Goal: Task Accomplishment & Management: Manage account settings

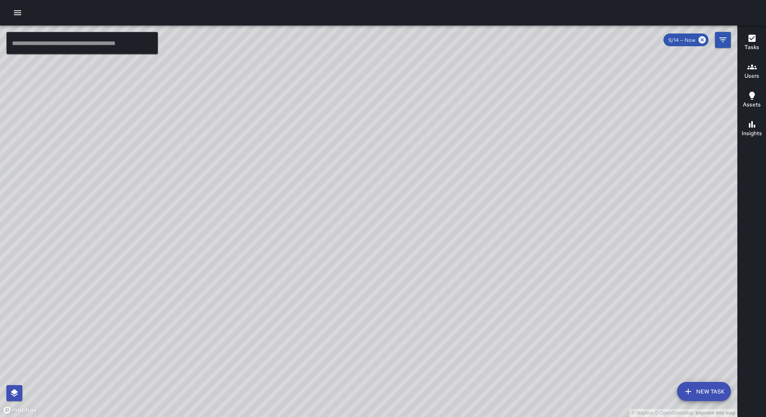
click at [21, 11] on icon "button" at bounding box center [17, 12] width 7 height 5
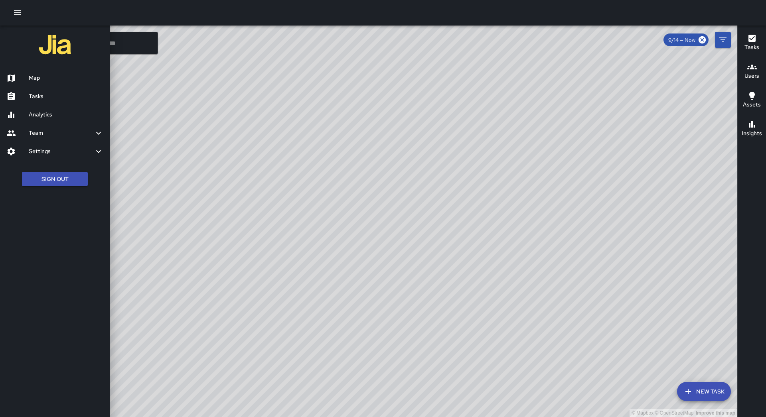
click at [85, 102] on div "Tasks" at bounding box center [55, 96] width 110 height 18
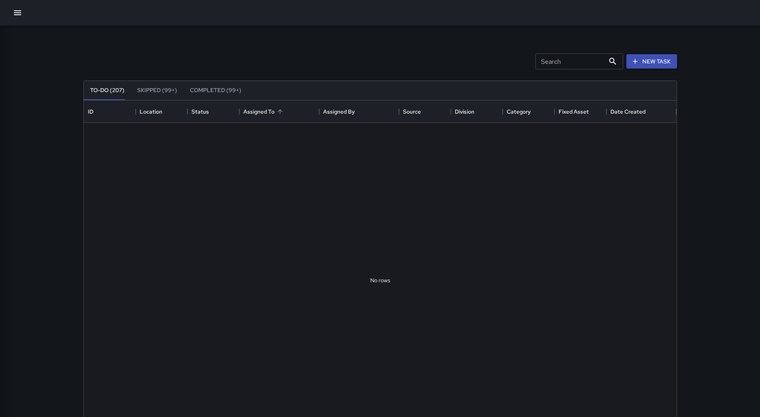
scroll to position [332, 587]
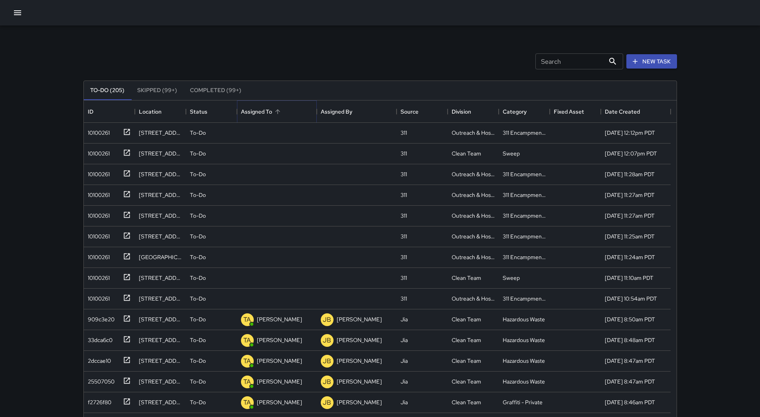
click at [274, 108] on icon "Sort" at bounding box center [277, 111] width 7 height 7
click at [97, 127] on div "10100261" at bounding box center [97, 131] width 25 height 11
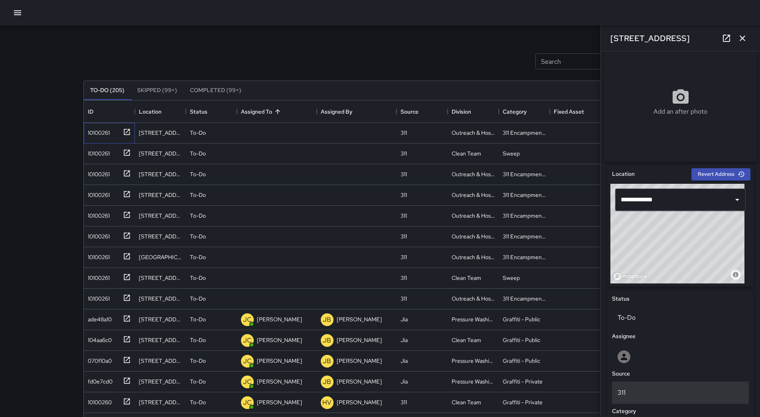
scroll to position [319, 0]
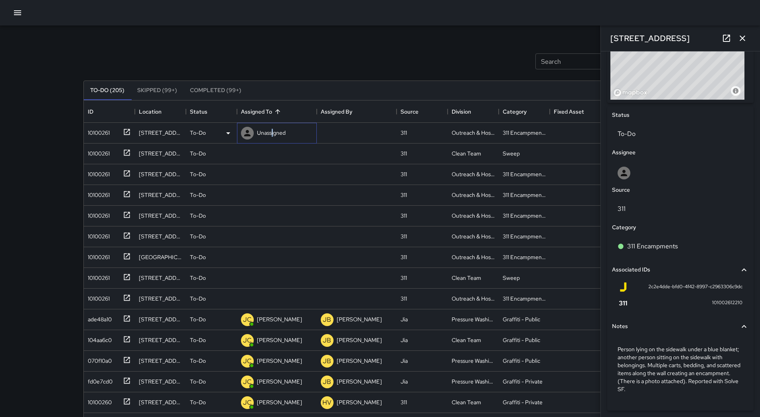
click at [272, 134] on p "Unassigned" at bounding box center [271, 133] width 29 height 8
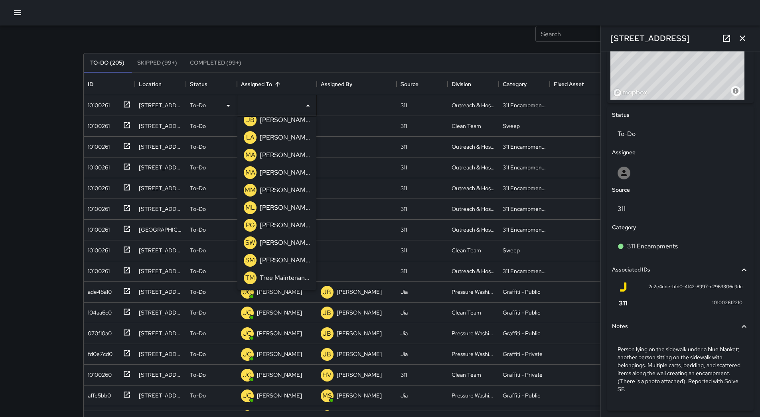
scroll to position [54, 0]
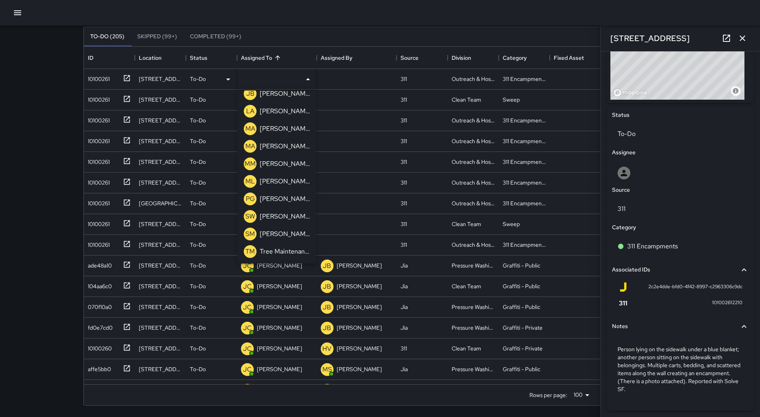
click at [282, 180] on p "[PERSON_NAME]" at bounding box center [285, 182] width 50 height 10
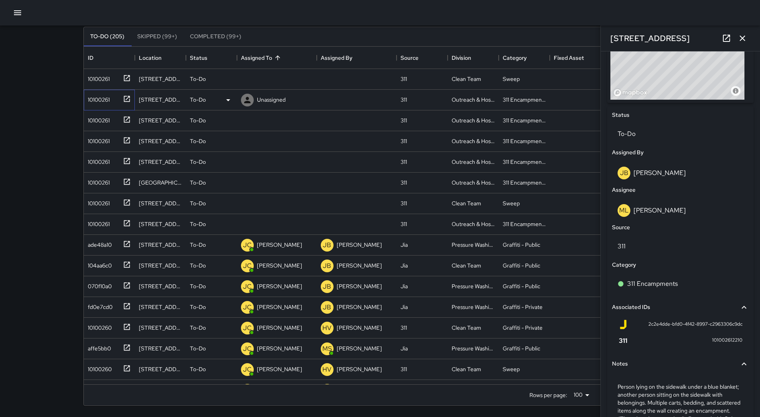
click at [107, 100] on div "10100261" at bounding box center [97, 98] width 25 height 11
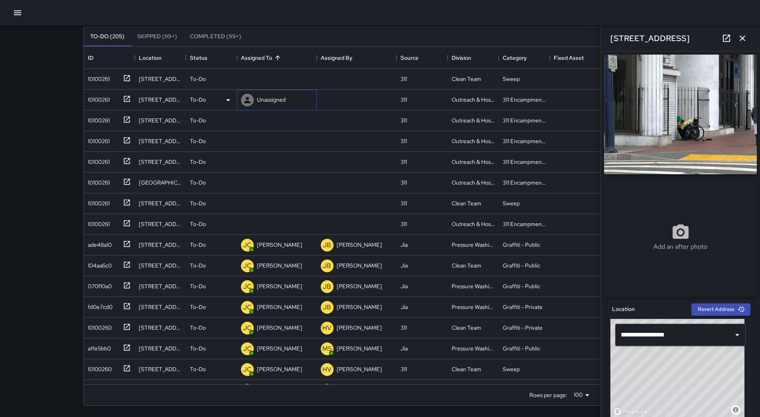
click at [265, 103] on p "Unassigned" at bounding box center [271, 100] width 29 height 8
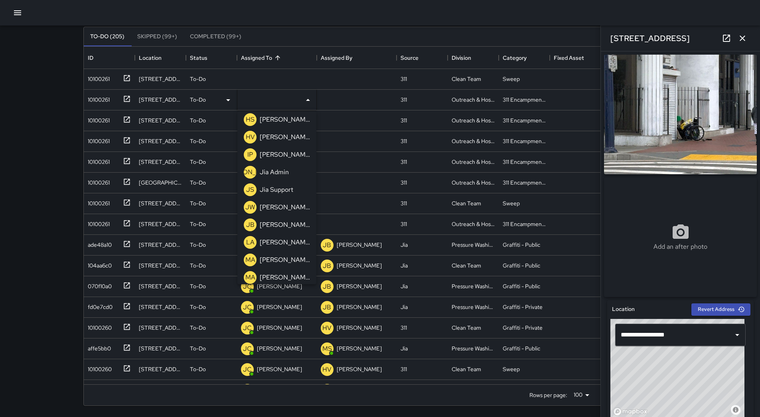
scroll to position [254, 0]
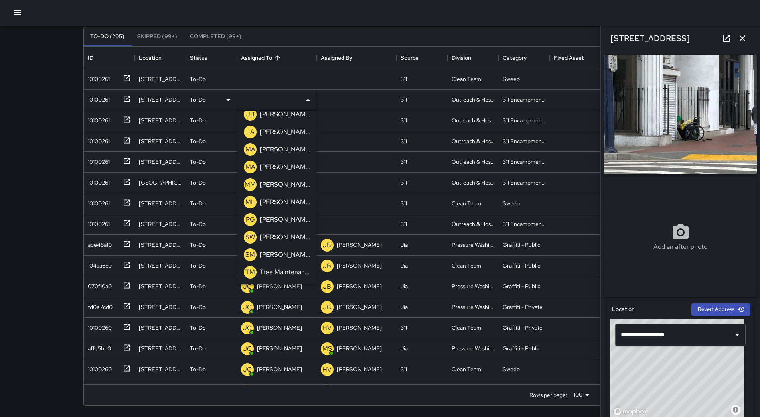
click at [289, 204] on p "[PERSON_NAME]" at bounding box center [285, 202] width 50 height 10
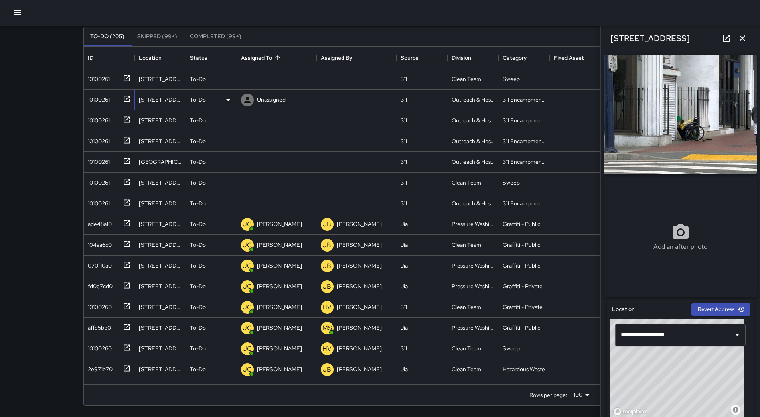
click at [112, 108] on div "10100261" at bounding box center [109, 100] width 51 height 21
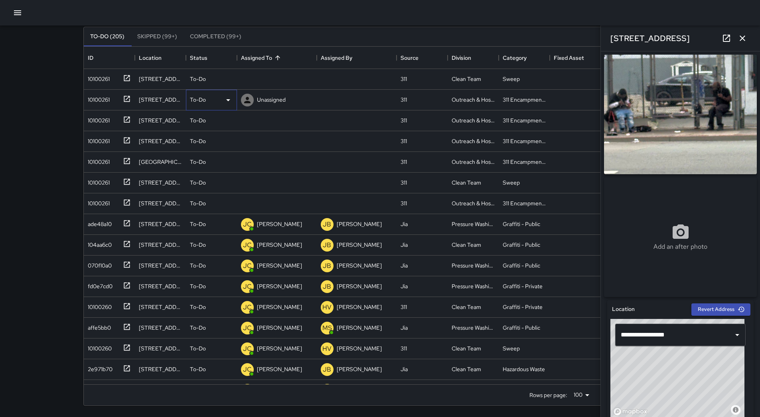
click at [220, 96] on div "To-Do" at bounding box center [211, 100] width 43 height 10
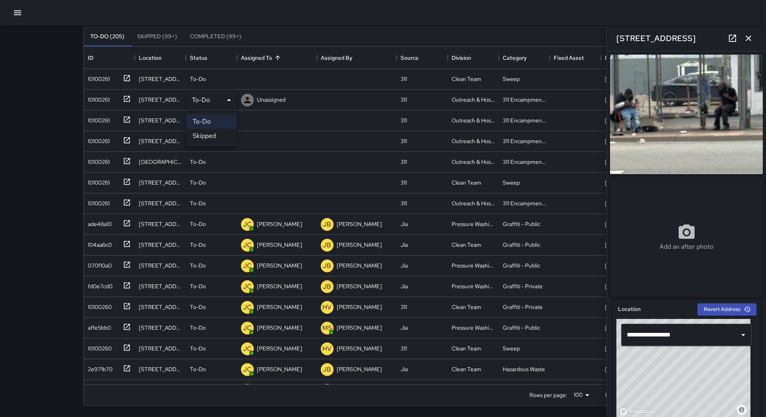
drag, startPoint x: 10, startPoint y: 122, endPoint x: 73, endPoint y: 116, distance: 63.3
click at [10, 122] on div at bounding box center [383, 208] width 766 height 417
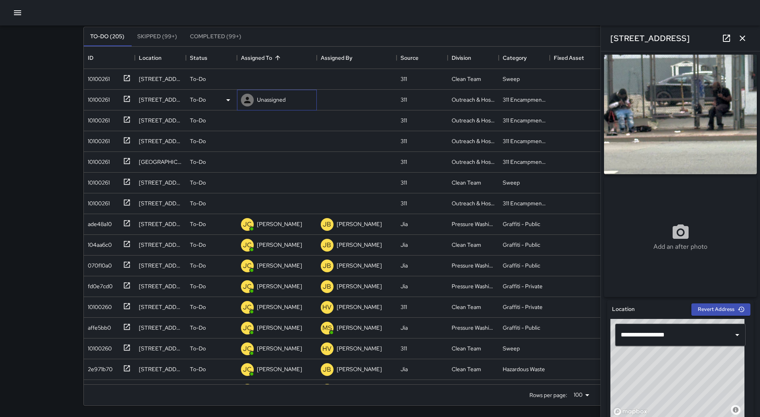
click at [279, 100] on p "Unassigned" at bounding box center [271, 100] width 29 height 8
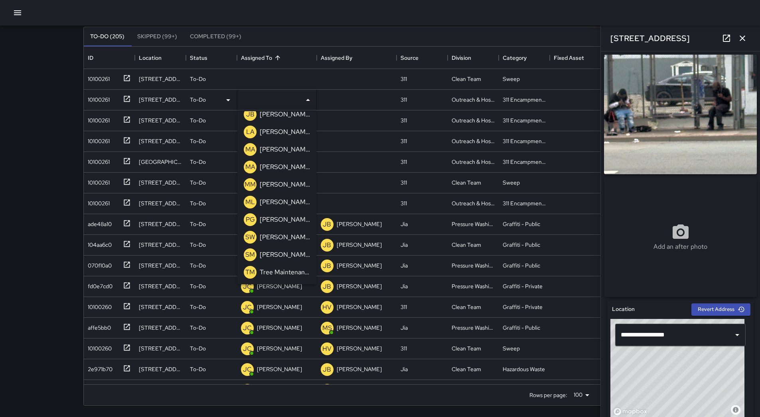
click at [271, 199] on p "[PERSON_NAME]" at bounding box center [285, 202] width 50 height 10
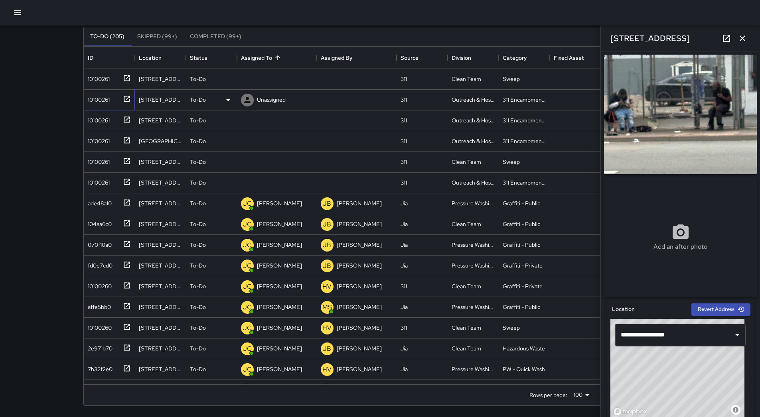
click at [108, 98] on div "10100261" at bounding box center [97, 98] width 25 height 11
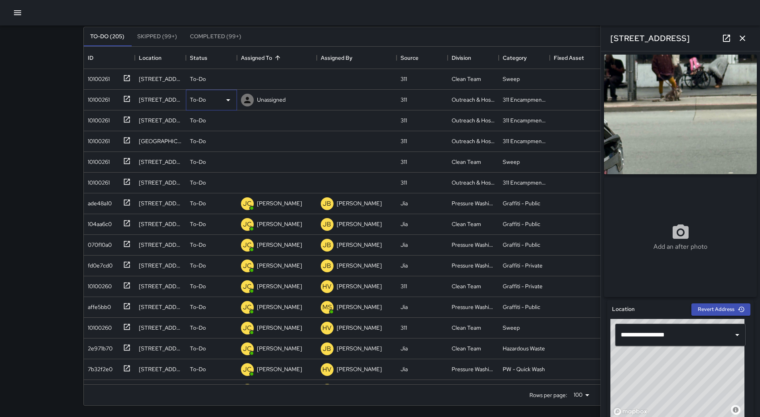
click at [235, 104] on div "To-Do" at bounding box center [211, 100] width 51 height 21
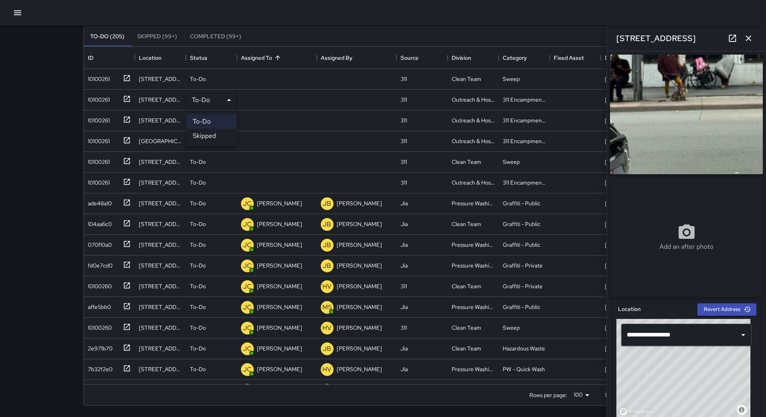
click at [223, 134] on li "Skipped" at bounding box center [211, 136] width 50 height 14
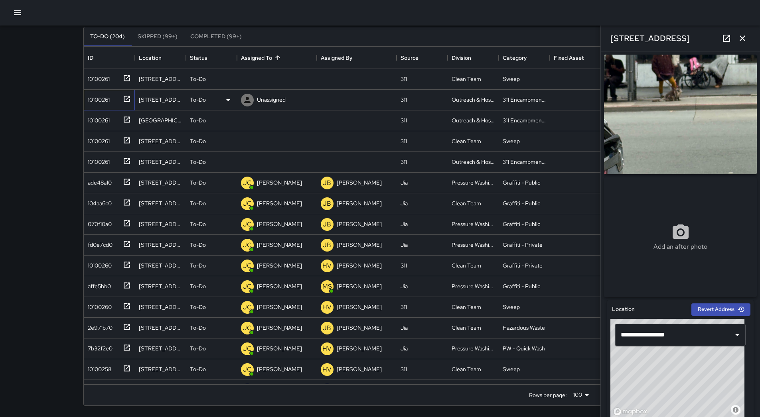
click at [101, 102] on div "10100261" at bounding box center [97, 98] width 25 height 11
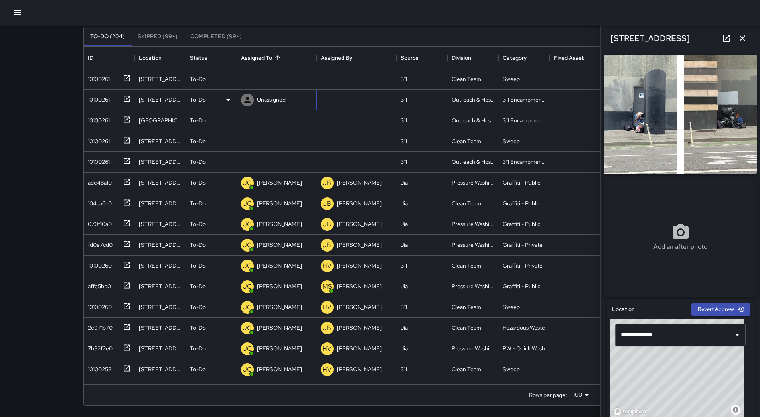
click at [269, 96] on p "Unassigned" at bounding box center [271, 100] width 29 height 8
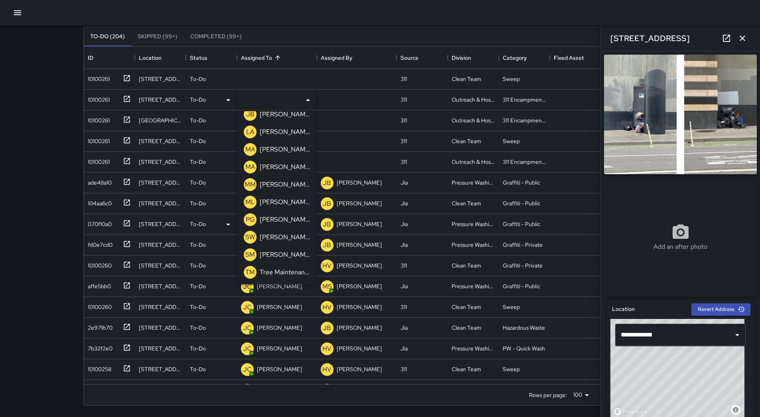
click at [277, 196] on div "[PERSON_NAME]" at bounding box center [284, 202] width 53 height 13
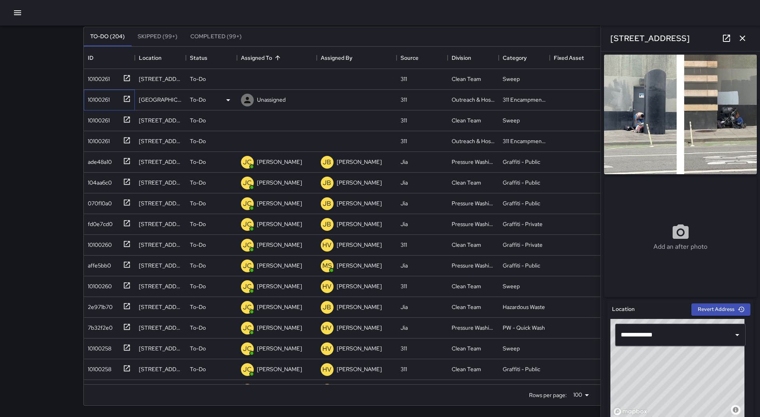
click at [104, 98] on div "10100261" at bounding box center [97, 98] width 25 height 11
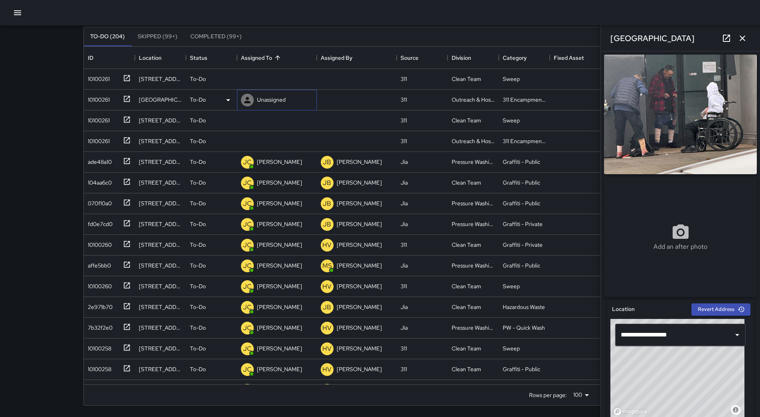
click at [252, 100] on icon at bounding box center [247, 100] width 10 height 10
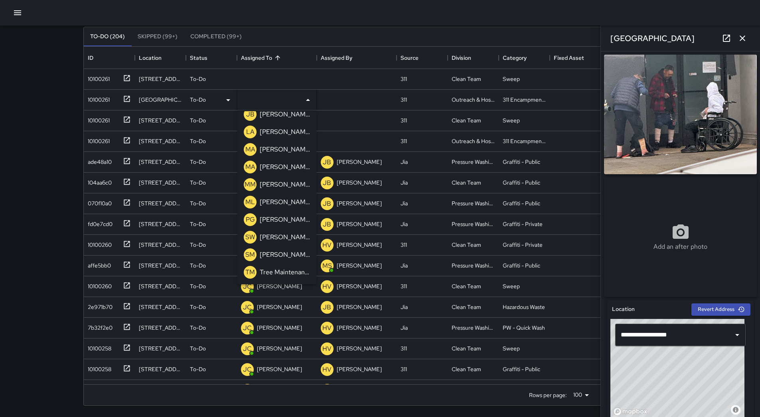
click at [281, 210] on div "ML [PERSON_NAME]" at bounding box center [276, 202] width 69 height 16
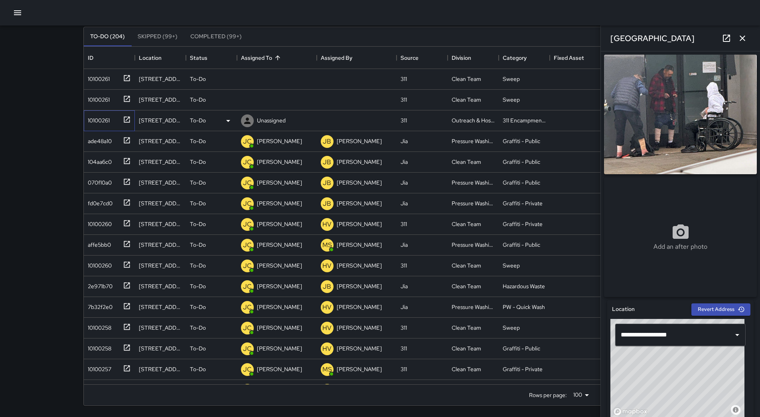
click at [95, 116] on div "10100261" at bounding box center [97, 118] width 25 height 11
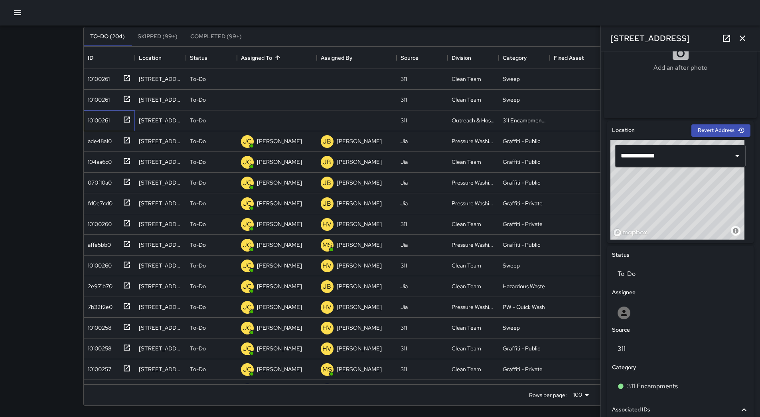
scroll to position [148, 0]
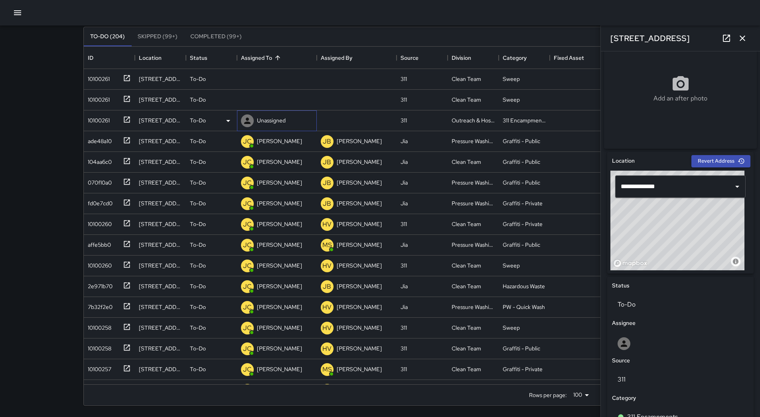
click at [270, 119] on p "Unassigned" at bounding box center [271, 120] width 29 height 8
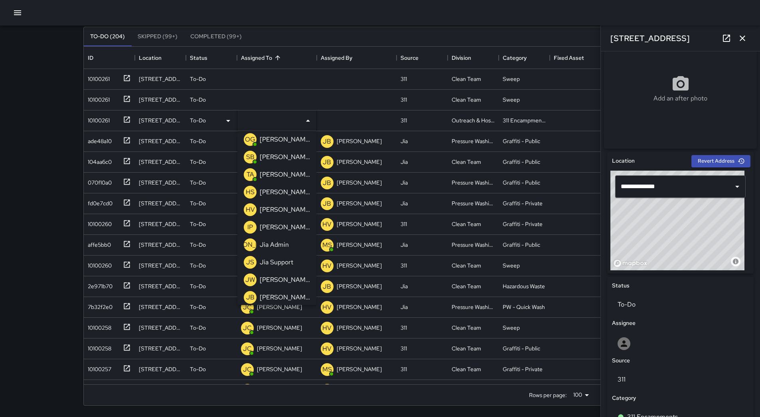
scroll to position [199, 0]
click at [271, 272] on div "[PERSON_NAME]" at bounding box center [284, 278] width 53 height 13
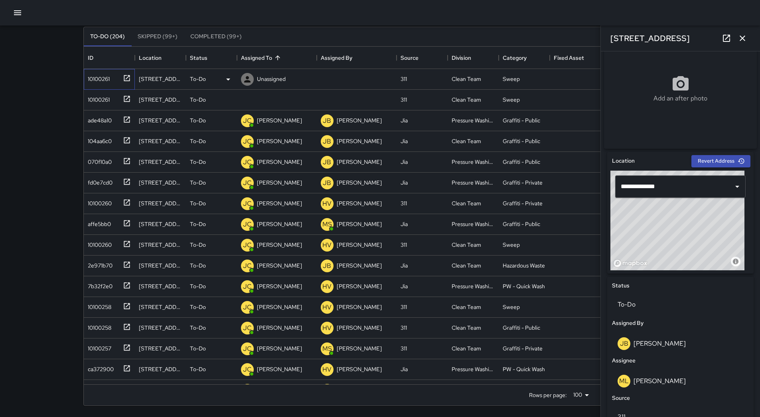
click at [99, 73] on div "10100261" at bounding box center [97, 77] width 25 height 11
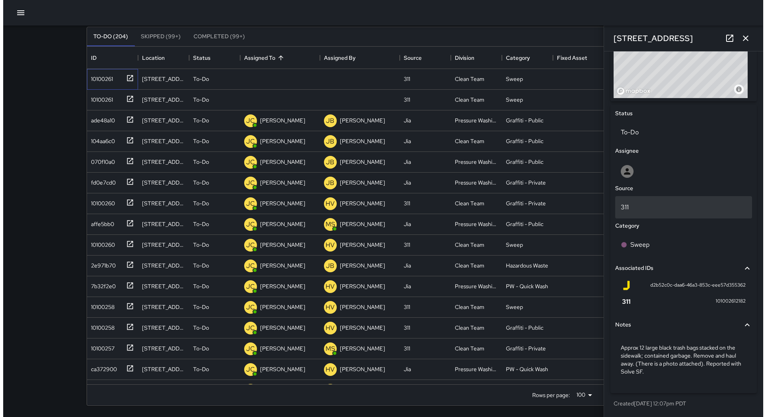
scroll to position [324, 0]
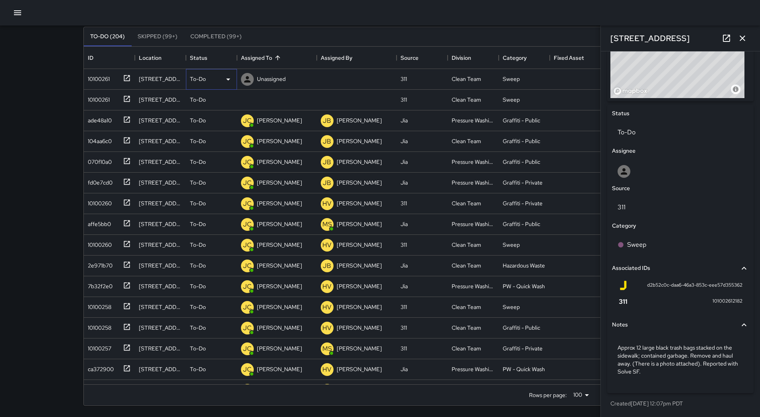
click at [225, 77] on icon at bounding box center [228, 80] width 10 height 10
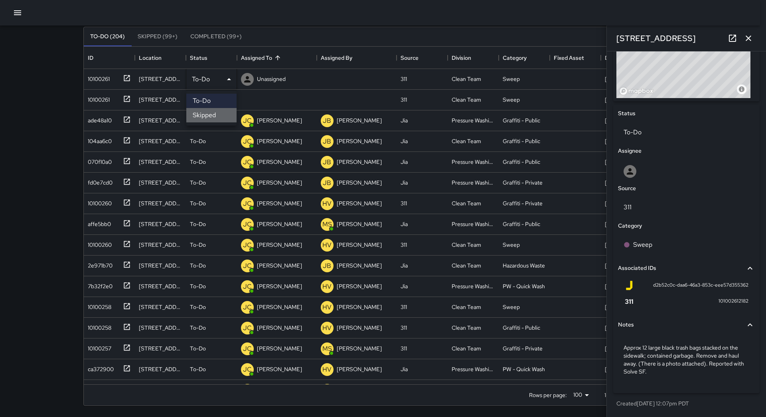
click at [222, 110] on li "Skipped" at bounding box center [211, 115] width 50 height 14
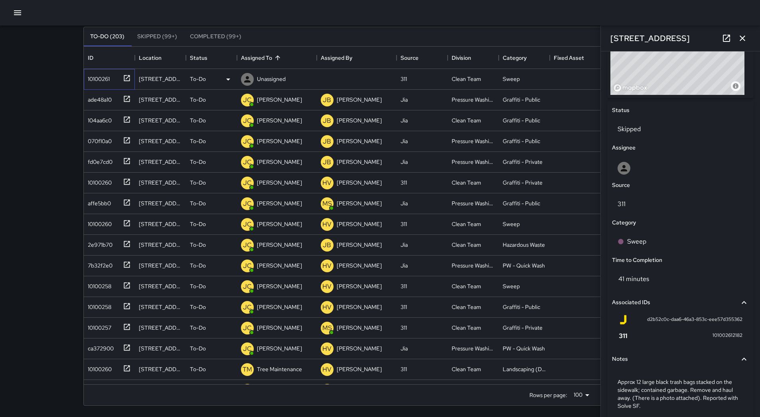
click at [122, 82] on div at bounding box center [125, 77] width 11 height 13
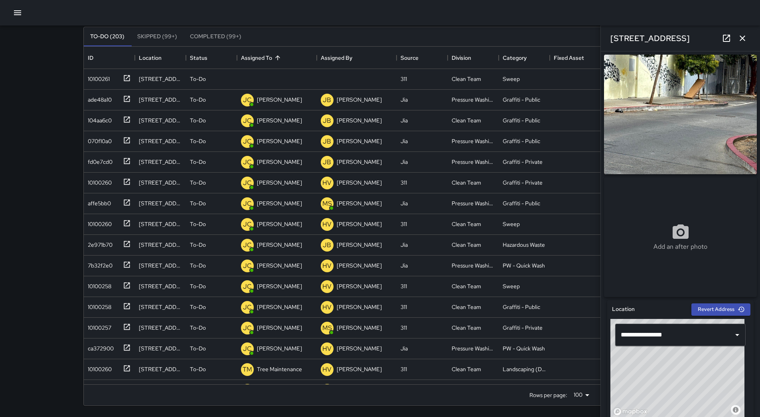
drag, startPoint x: 656, startPoint y: 116, endPoint x: 657, endPoint y: 121, distance: 4.4
click at [275, 72] on div "Unassigned" at bounding box center [263, 79] width 48 height 16
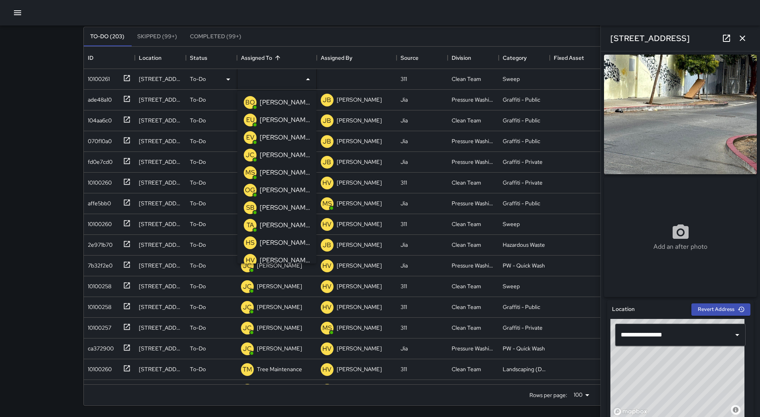
click at [289, 208] on p "[PERSON_NAME]" at bounding box center [285, 208] width 50 height 10
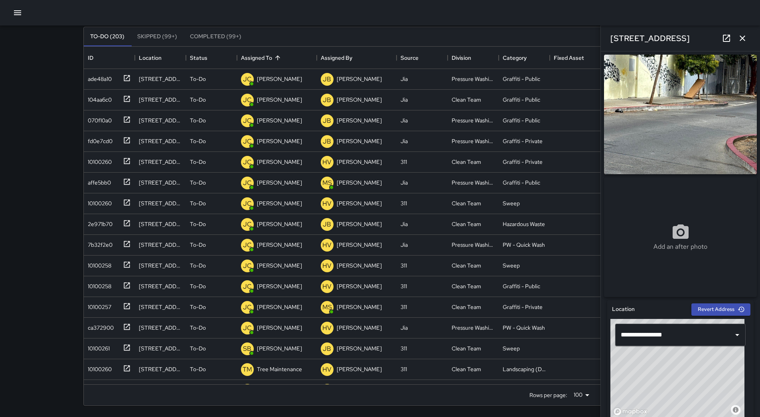
click at [12, 11] on button "button" at bounding box center [18, 13] width 16 height 16
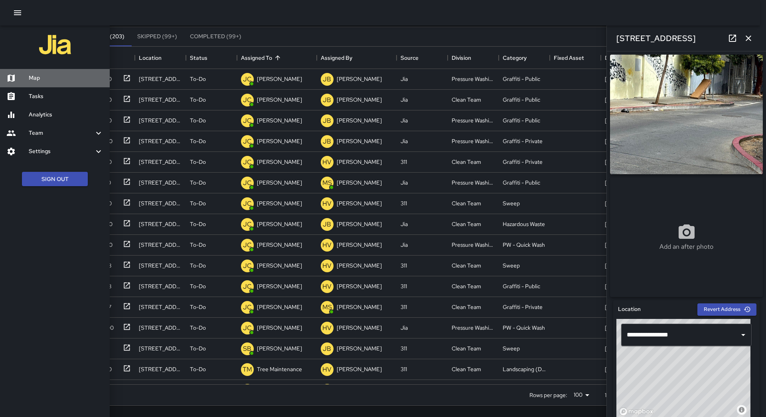
click at [49, 71] on div "Map" at bounding box center [55, 78] width 110 height 18
